Goal: Task Accomplishment & Management: Manage account settings

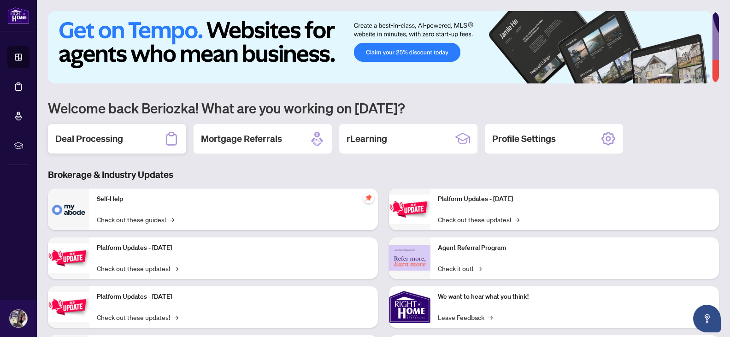
click at [128, 130] on div "Deal Processing" at bounding box center [117, 138] width 138 height 29
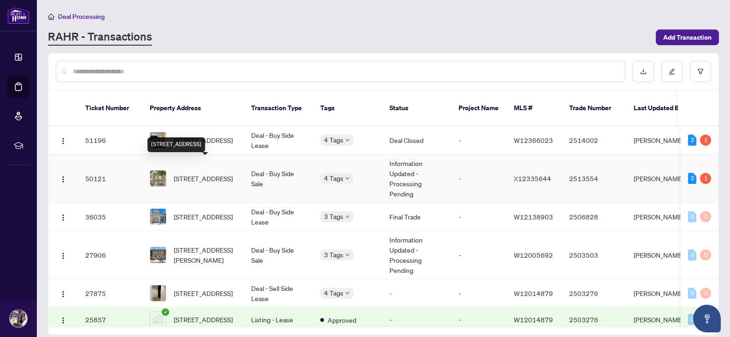
click at [204, 173] on span "[STREET_ADDRESS]" at bounding box center [203, 178] width 59 height 10
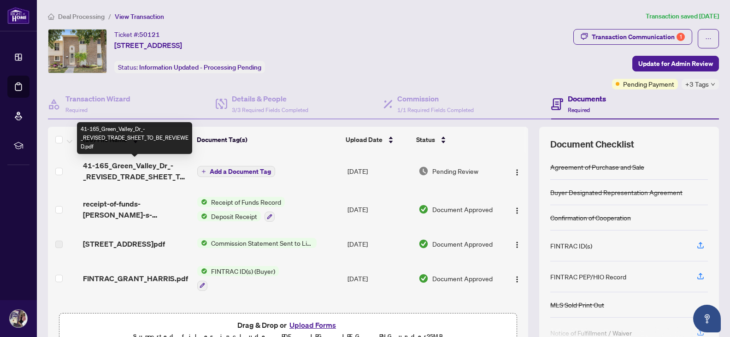
click at [148, 164] on span "41-165_Green_Valley_Dr_-_REVISED_TRADE_SHEET_TO_BE_REVIEWED.pdf" at bounding box center [136, 171] width 107 height 22
